Goal: Task Accomplishment & Management: Use online tool/utility

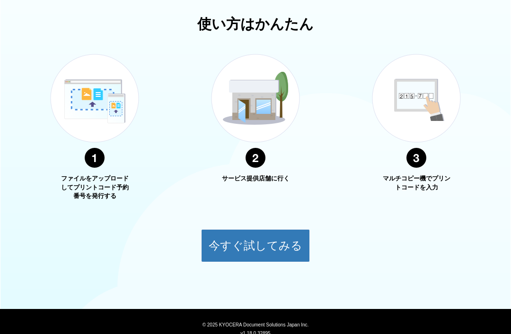
click at [277, 236] on button "今すぐ試してみる" at bounding box center [255, 245] width 109 height 33
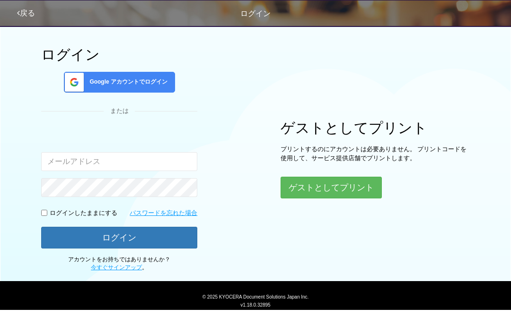
scroll to position [23, 0]
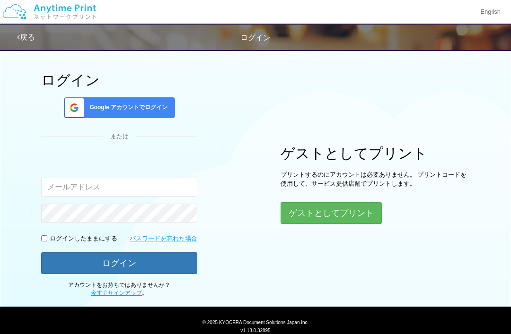
click at [308, 215] on button "ゲストとしてプリント" at bounding box center [330, 213] width 101 height 22
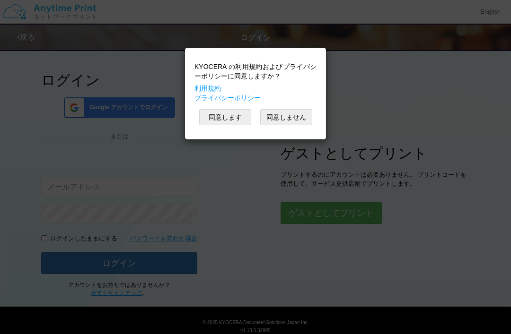
click at [243, 113] on button "同意します" at bounding box center [225, 117] width 52 height 16
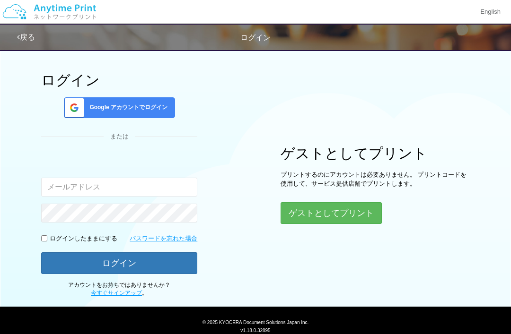
click at [323, 207] on button "ゲストとしてプリント" at bounding box center [330, 213] width 101 height 22
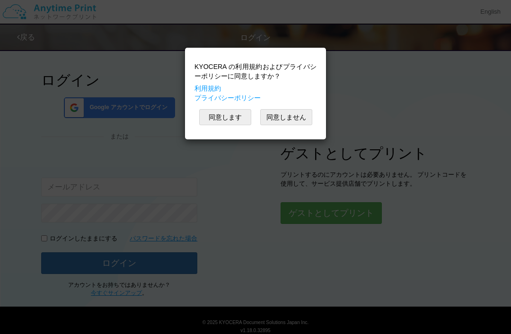
click at [235, 124] on button "同意します" at bounding box center [225, 117] width 52 height 16
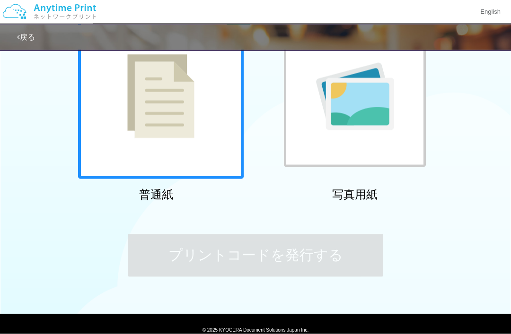
scroll to position [107, 0]
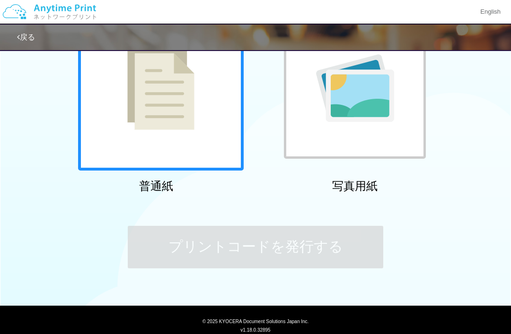
click at [213, 133] on div at bounding box center [160, 87] width 165 height 165
click at [189, 126] on img at bounding box center [160, 88] width 67 height 84
click at [408, 202] on div "ステップ 1: 用紙の種類を選択 普通紙 写真用紙 普通紙 写真用紙 previous next slide 1 of 2 comma.current.act…" at bounding box center [255, 117] width 511 height 360
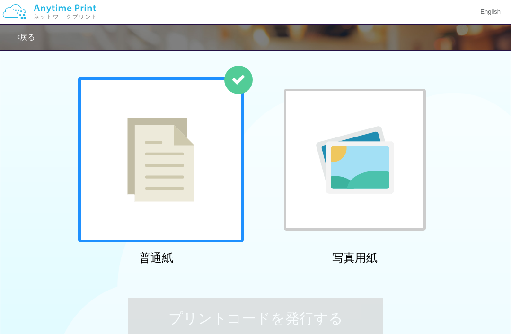
scroll to position [0, 0]
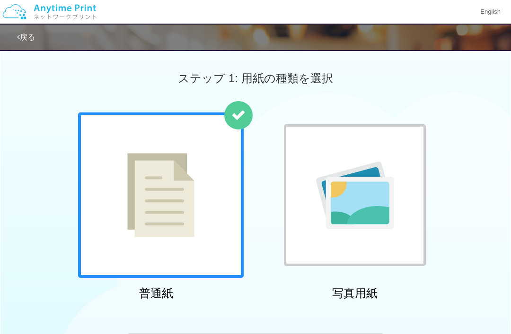
click at [339, 199] on img at bounding box center [355, 196] width 78 height 68
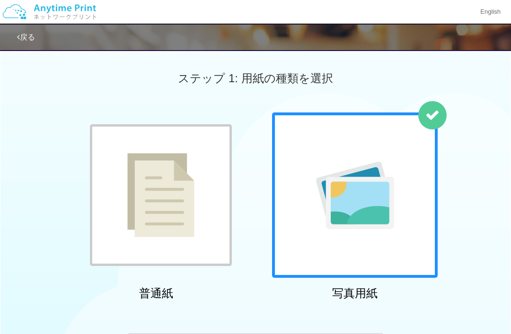
click at [174, 209] on img at bounding box center [160, 195] width 67 height 84
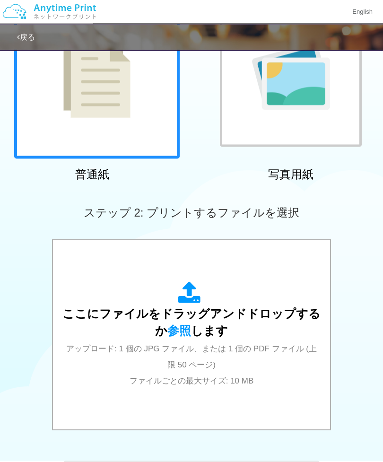
scroll to position [120, 0]
click at [187, 326] on span "参照" at bounding box center [179, 330] width 24 height 13
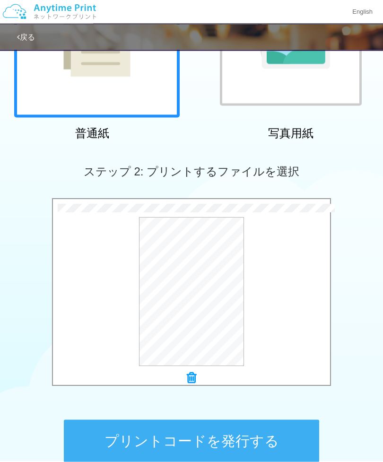
click at [0, 0] on button "プレビュー" at bounding box center [0, 0] width 0 height 0
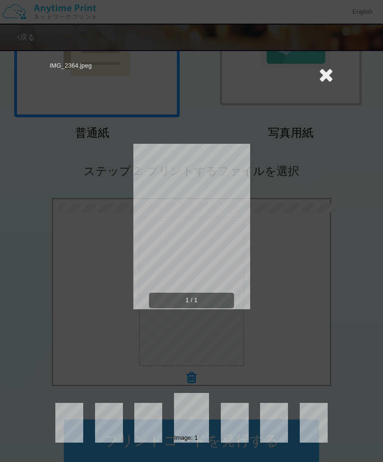
scroll to position [160, 0]
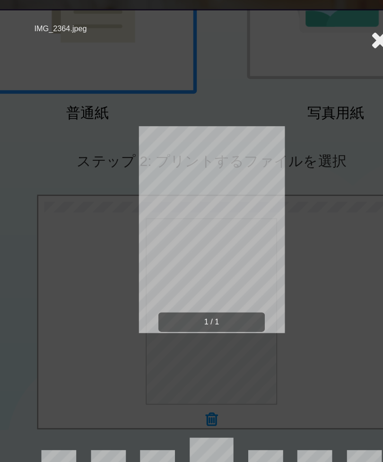
click at [262, 189] on div "1 / 1" at bounding box center [191, 234] width 211 height 298
click at [319, 65] on icon at bounding box center [326, 74] width 15 height 19
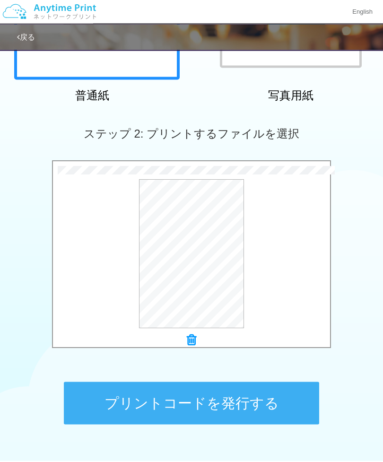
click at [251, 334] on button "プリントコードを発行する" at bounding box center [191, 403] width 255 height 43
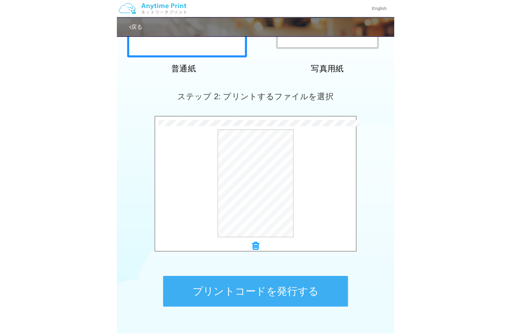
scroll to position [0, 0]
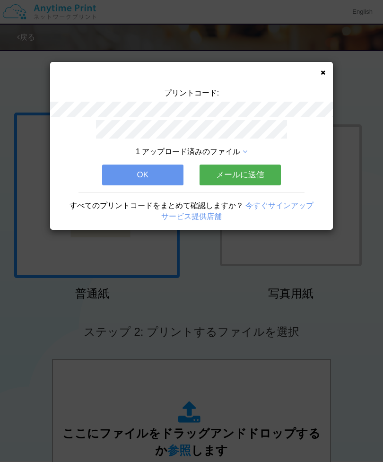
click at [252, 169] on button "メールに送信" at bounding box center [239, 174] width 81 height 21
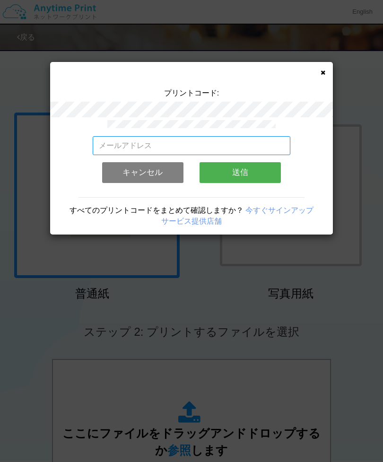
click at [218, 136] on input "email" at bounding box center [192, 145] width 198 height 19
type input "ぼ"
type input "[EMAIL_ADDRESS][DOMAIN_NAME]"
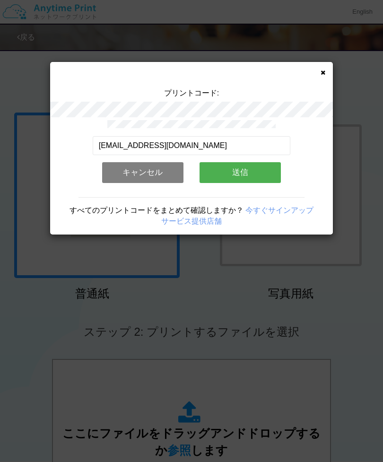
click at [251, 167] on button "送信" at bounding box center [239, 172] width 81 height 21
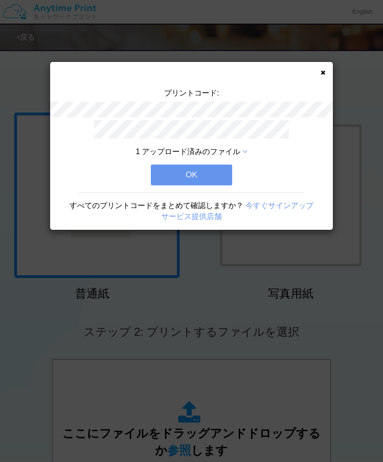
click at [206, 172] on button "OK" at bounding box center [191, 174] width 81 height 21
